Goal: Navigation & Orientation: Find specific page/section

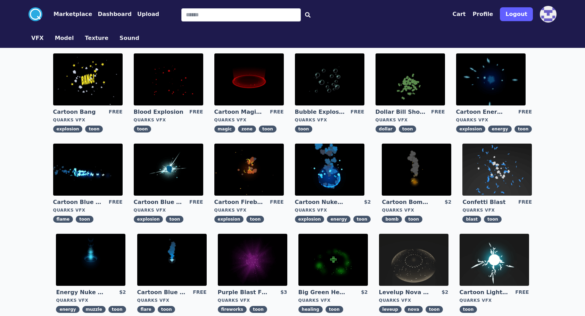
click at [65, 41] on button "Model" at bounding box center [64, 38] width 19 height 8
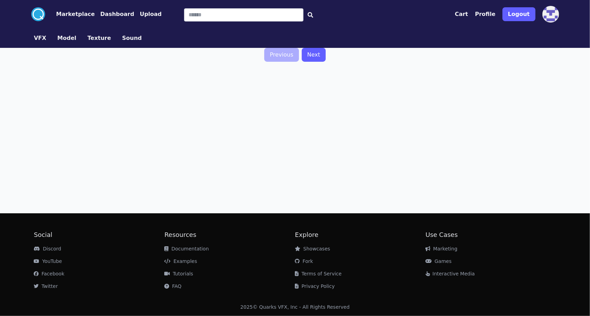
click at [88, 38] on button "Texture" at bounding box center [100, 38] width 24 height 8
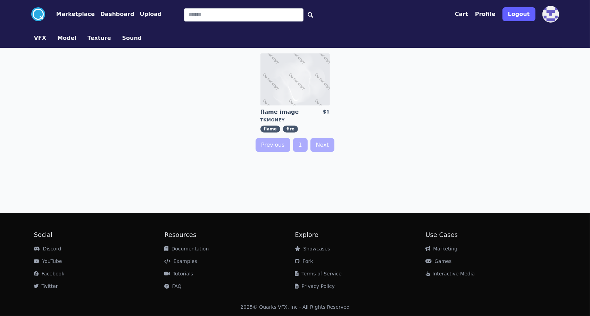
click at [149, 42] on div "VFX Model Texture Sound" at bounding box center [294, 37] width 533 height 19
click at [42, 37] on button "VFX" at bounding box center [40, 38] width 13 height 8
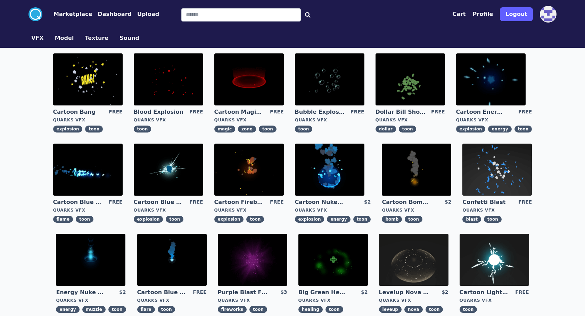
click at [162, 113] on link "Blood Explosion" at bounding box center [159, 112] width 50 height 8
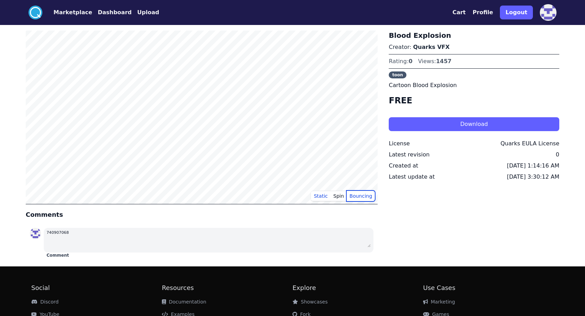
click at [354, 193] on button "Bouncing" at bounding box center [361, 196] width 28 height 10
click at [341, 195] on button "Spin" at bounding box center [339, 196] width 16 height 10
click at [320, 195] on button "Static" at bounding box center [320, 196] width 19 height 10
click at [335, 194] on button "Spin" at bounding box center [339, 196] width 16 height 10
click at [324, 194] on button "Static" at bounding box center [320, 196] width 19 height 10
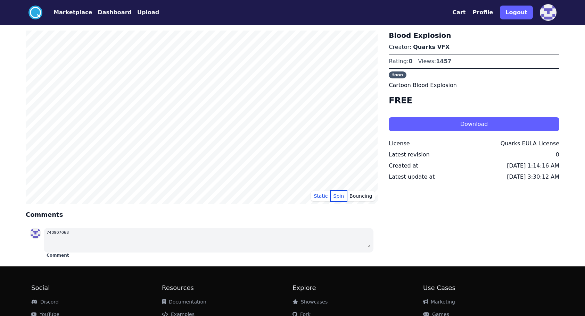
click at [335, 193] on button "Spin" at bounding box center [339, 196] width 16 height 10
click at [366, 194] on button "Bouncing" at bounding box center [361, 196] width 28 height 10
click at [324, 195] on button "Static" at bounding box center [320, 196] width 19 height 10
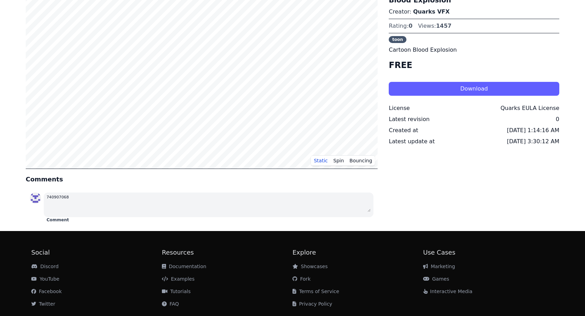
scroll to position [52, 0]
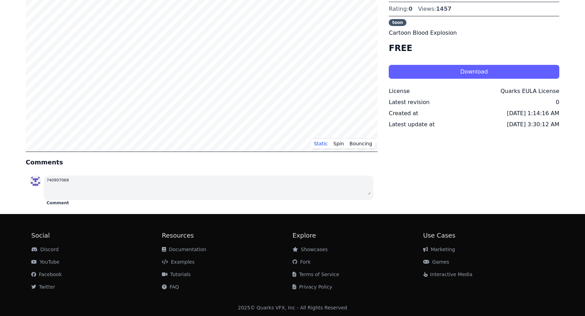
click at [179, 263] on link "Examples" at bounding box center [178, 262] width 33 height 6
